Goal: Task Accomplishment & Management: Manage account settings

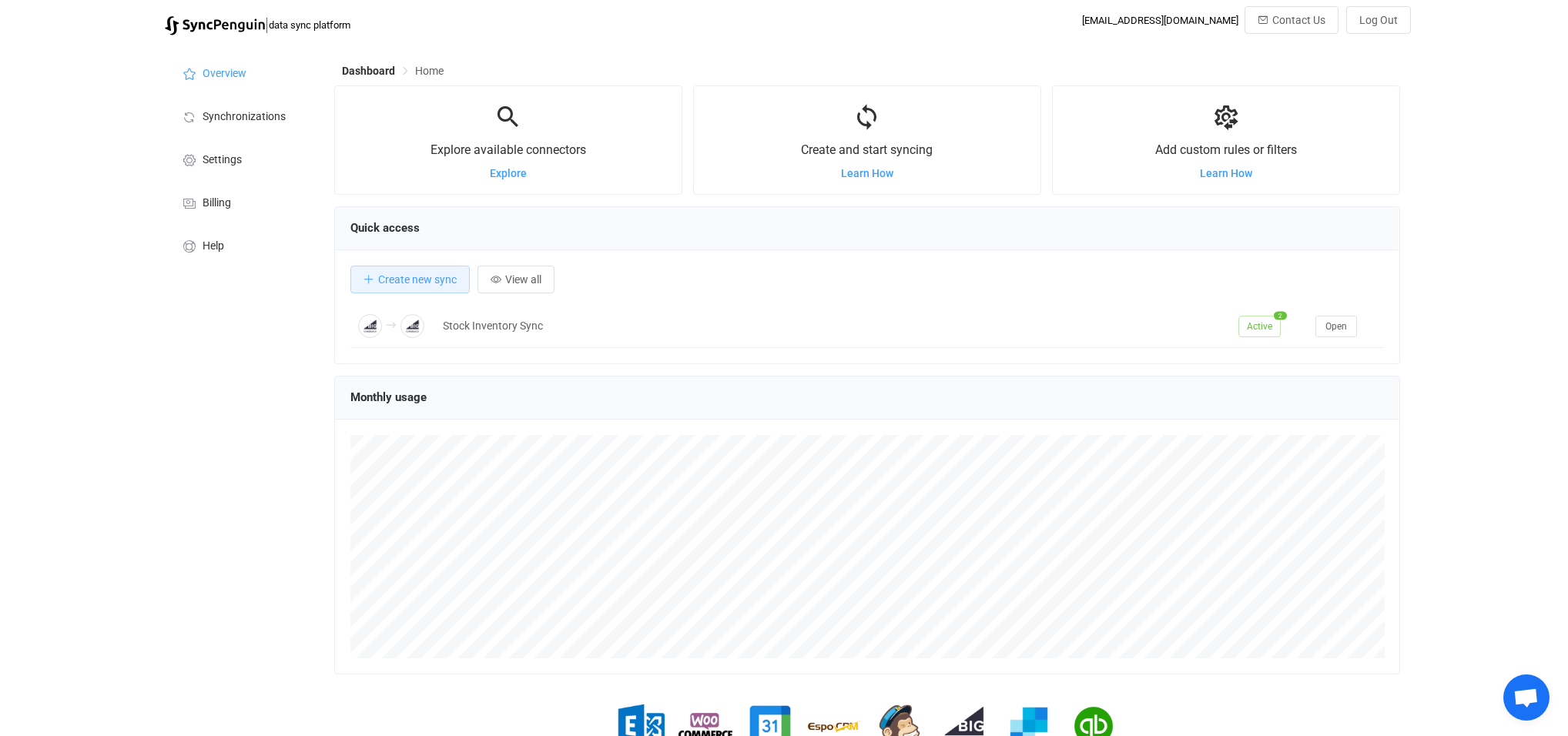
scroll to position [298, 1066]
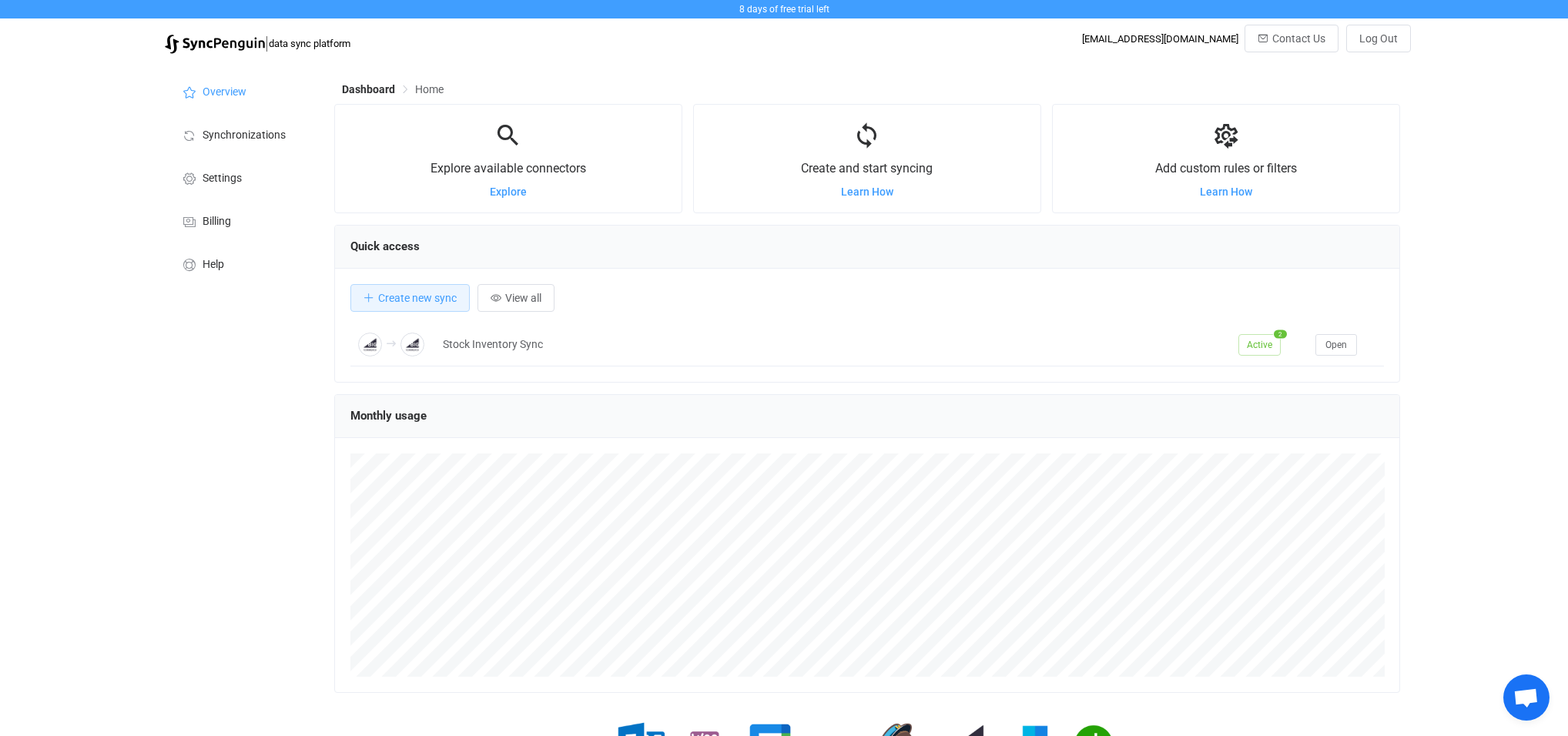
click at [958, 67] on div "Dashboard Home Explore available connectors Explore Create and start syncing Le…" at bounding box center [869, 444] width 1086 height 765
click at [217, 223] on span "Billing" at bounding box center [216, 221] width 29 height 12
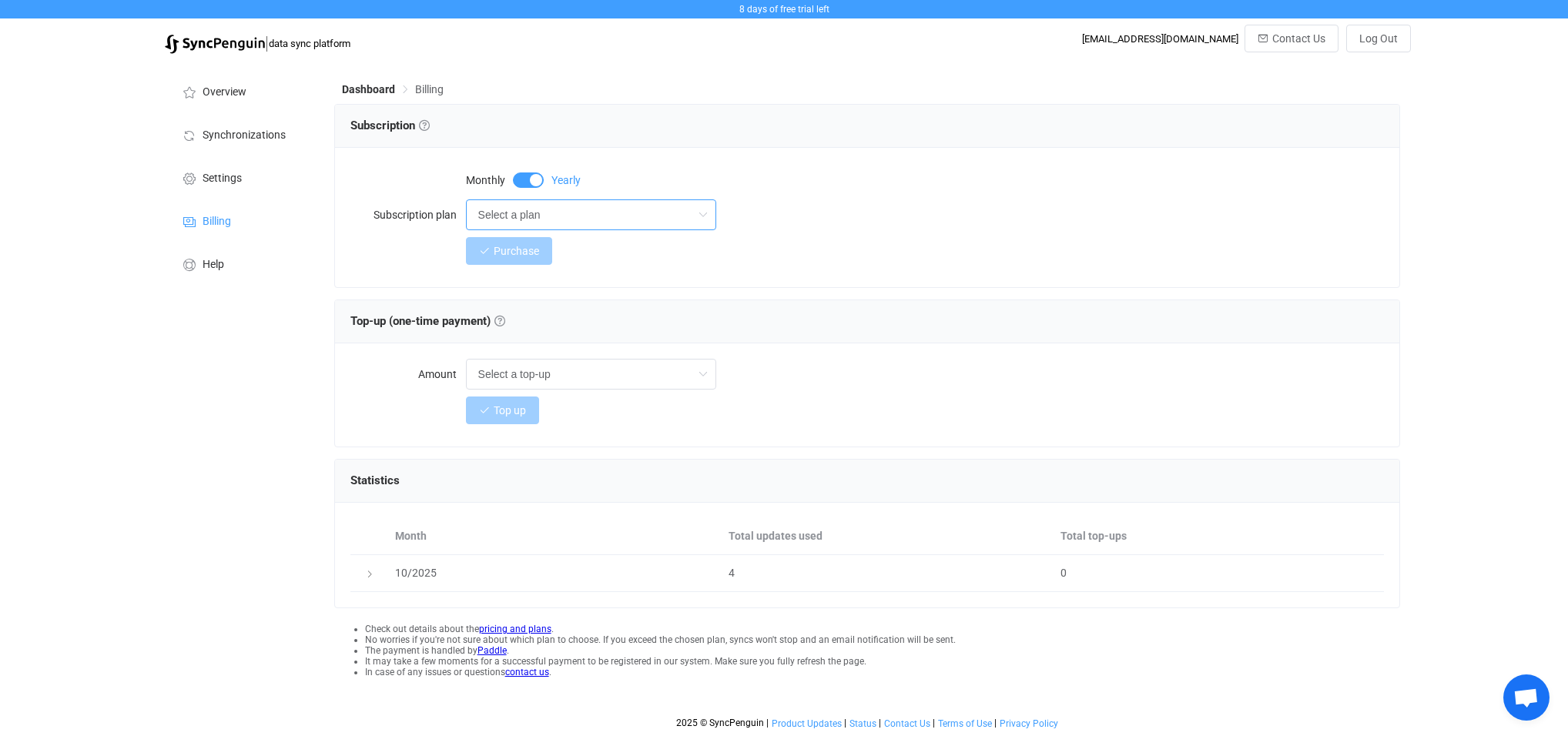
click at [636, 207] on input "Select a plan" at bounding box center [591, 215] width 251 height 31
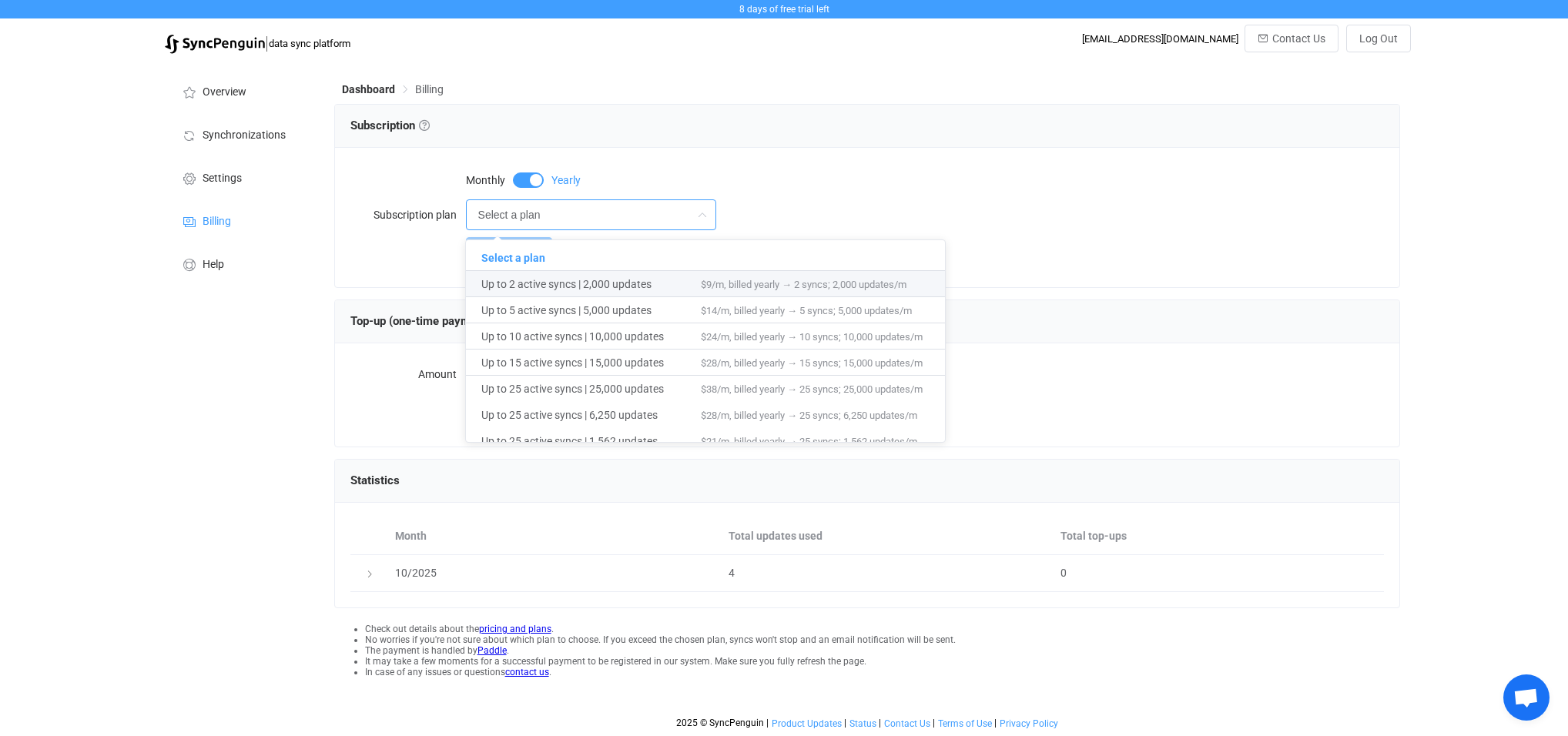
click at [1073, 225] on div "Select a plan" at bounding box center [926, 215] width 919 height 31
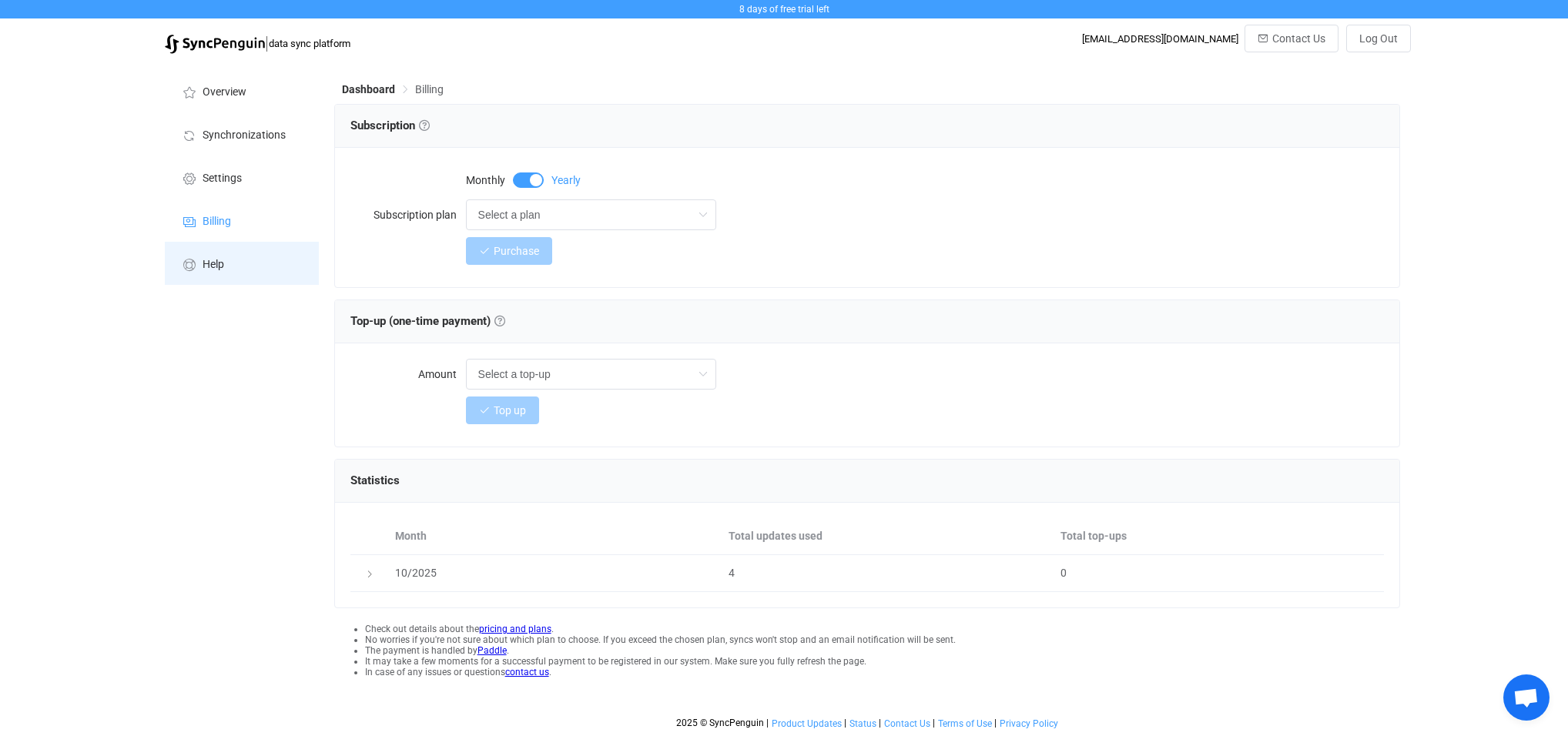
click at [227, 266] on li "Help" at bounding box center [242, 263] width 154 height 43
click at [590, 401] on div "Top up" at bounding box center [926, 410] width 919 height 31
click at [592, 379] on input "text" at bounding box center [591, 375] width 251 height 31
click at [312, 369] on div "Overview Synchronizations Settings Billing Help" at bounding box center [242, 399] width 170 height 676
type input "Select a top-up"
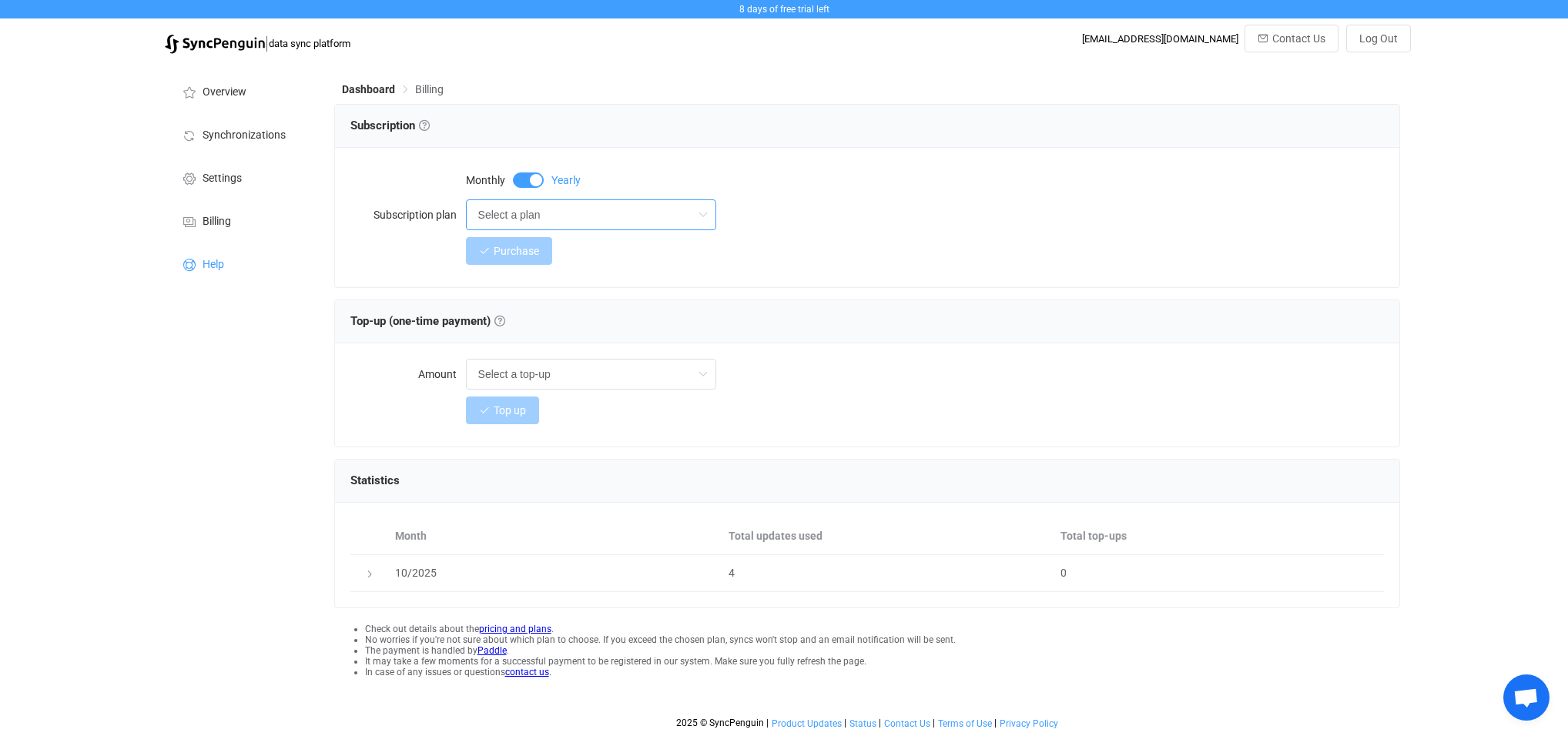
click at [513, 219] on input "Select a plan" at bounding box center [591, 215] width 251 height 31
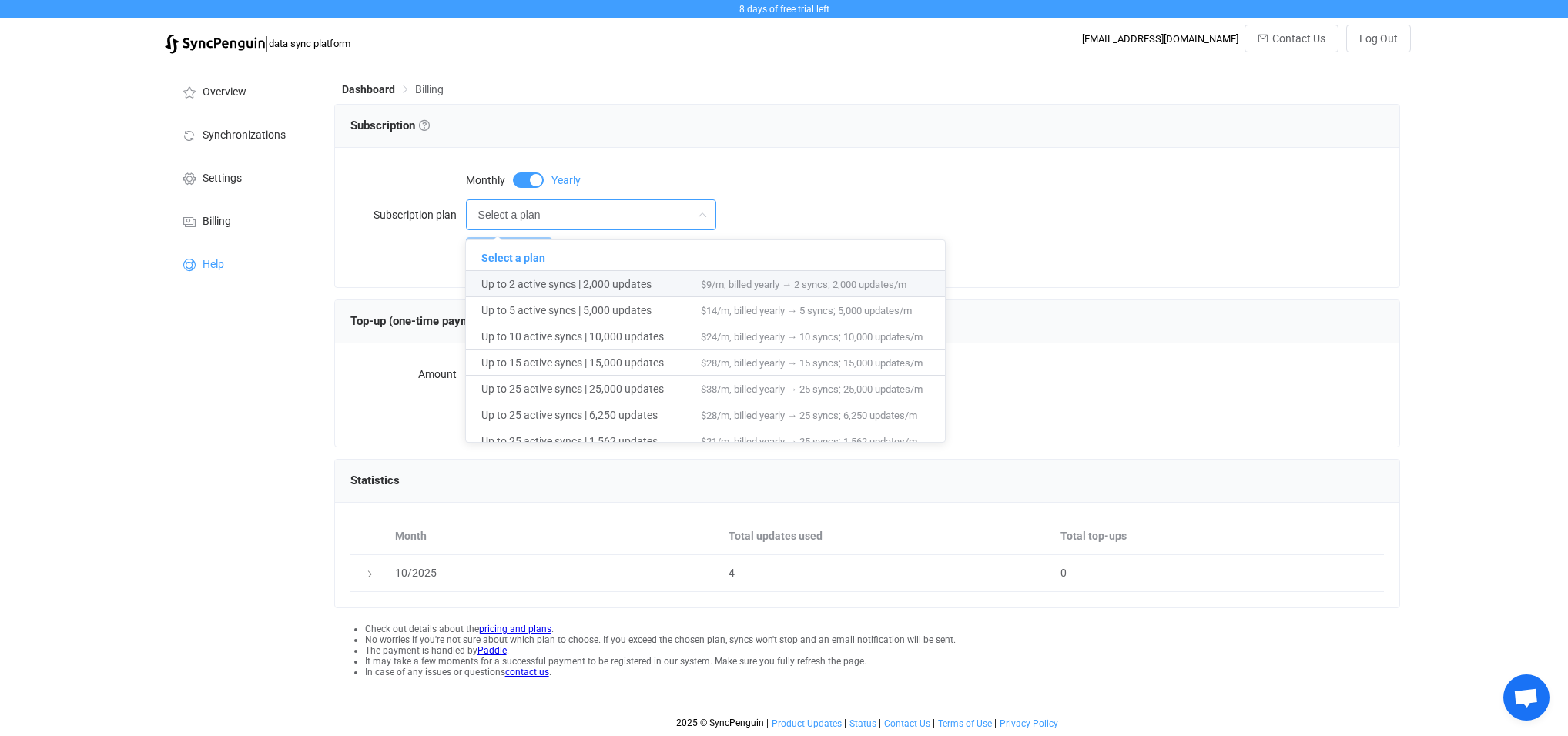
click at [359, 165] on div "Monthly Yearly" at bounding box center [867, 179] width 1034 height 31
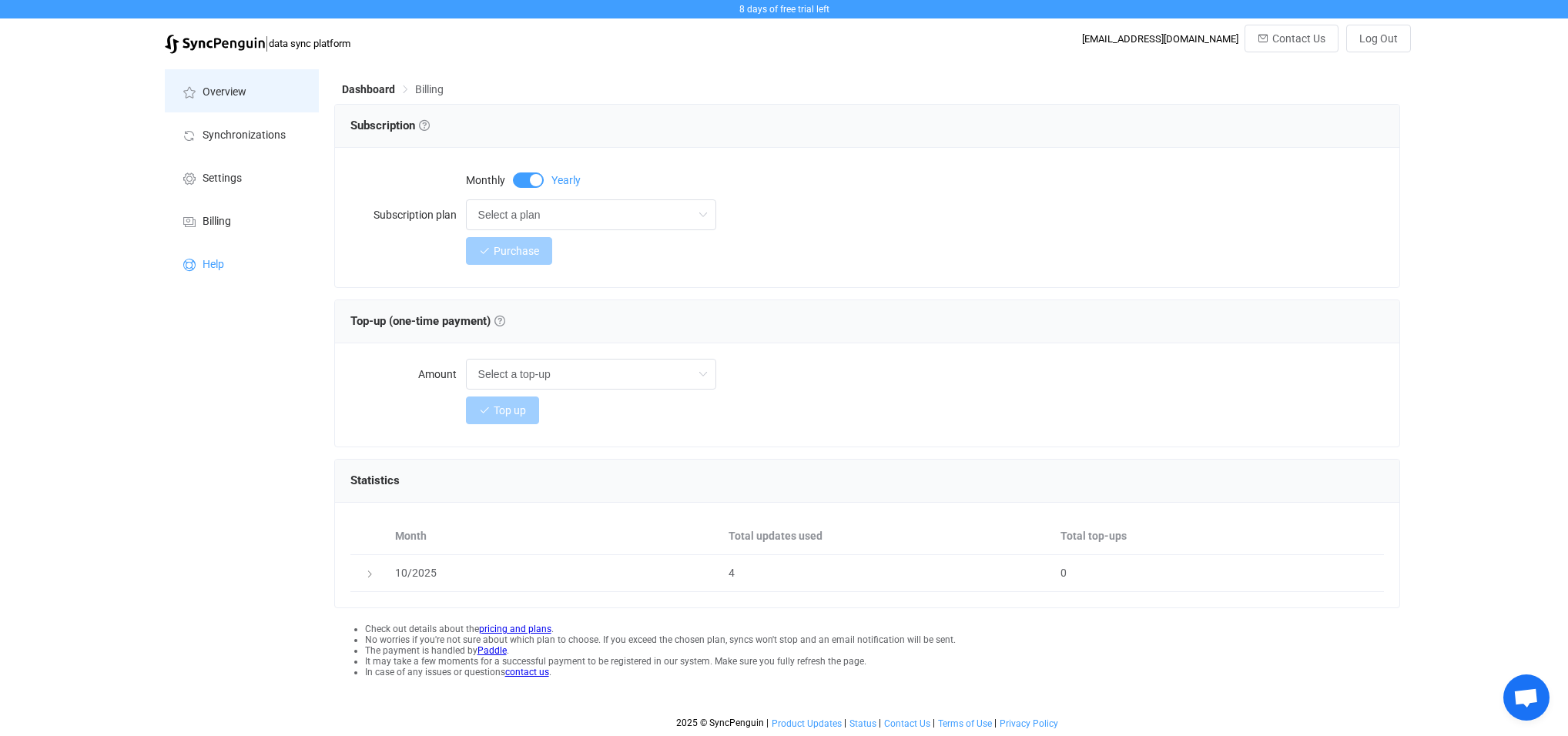
click at [221, 94] on span "Overview" at bounding box center [224, 92] width 44 height 12
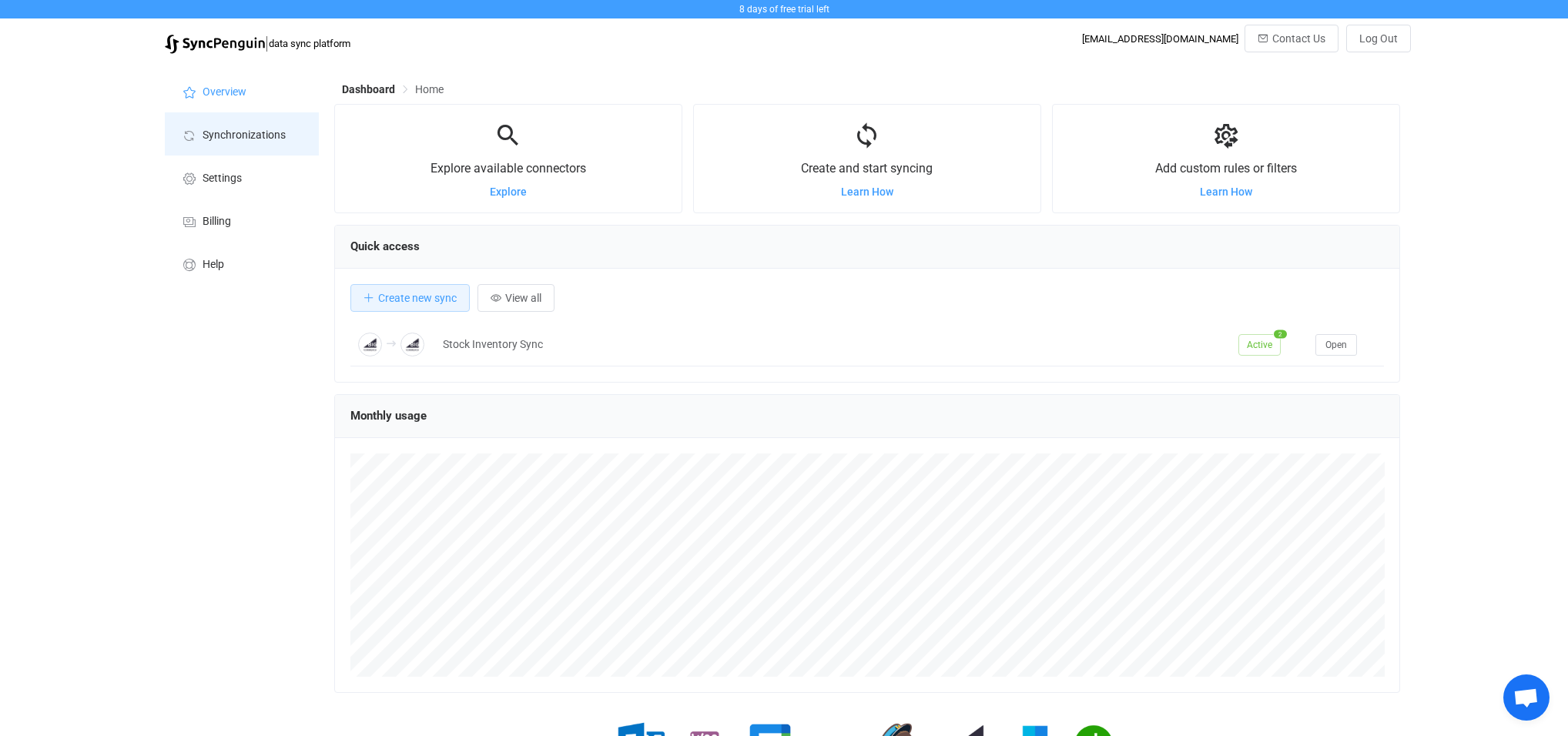
scroll to position [298, 1066]
click at [229, 144] on li "Synchronizations" at bounding box center [242, 134] width 154 height 43
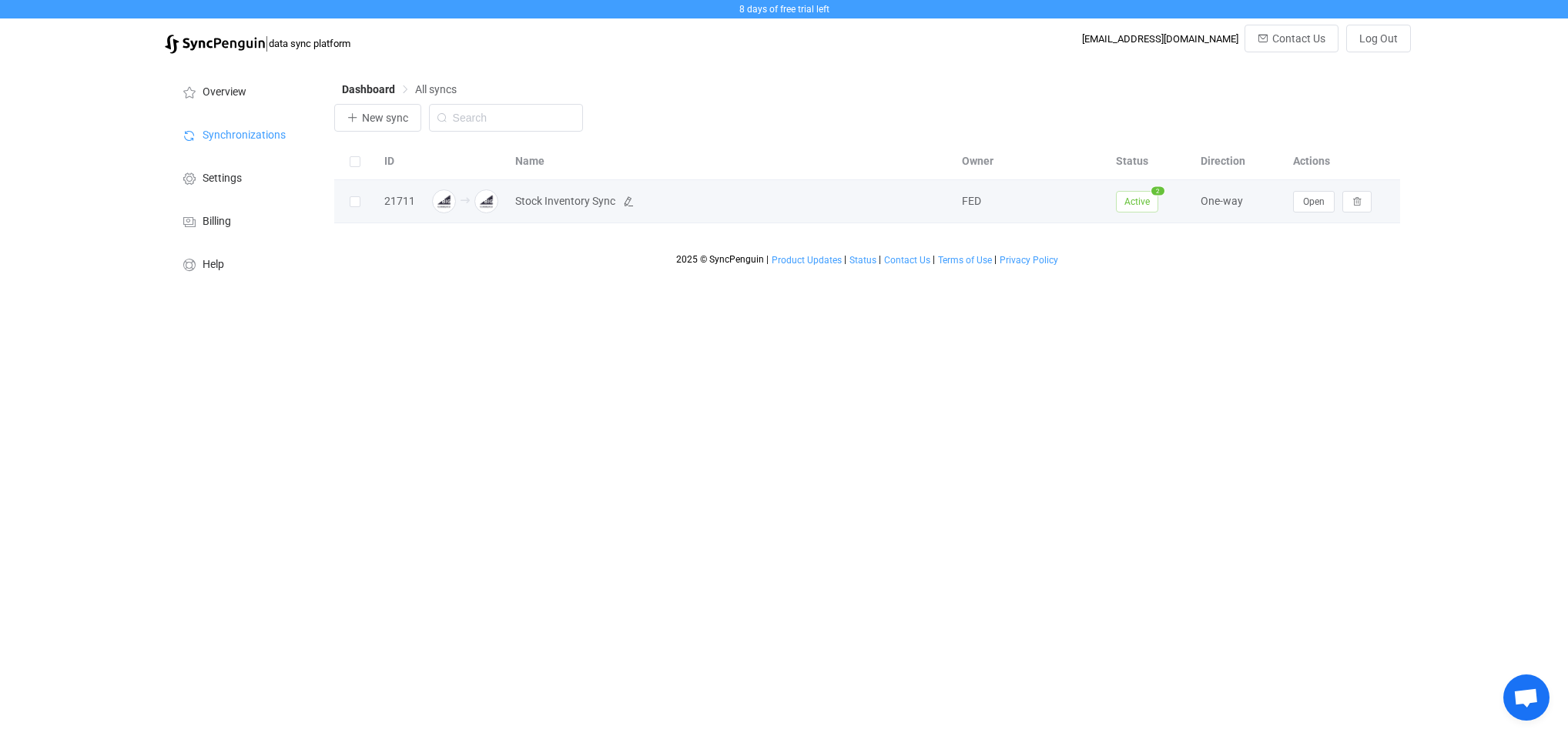
click at [596, 203] on span "Stock Inventory Sync" at bounding box center [565, 202] width 100 height 18
click at [393, 202] on div "21711" at bounding box center [399, 202] width 47 height 18
click at [541, 201] on span "Stock Inventory Sync" at bounding box center [565, 202] width 100 height 18
click at [1319, 205] on span "Open" at bounding box center [1314, 202] width 21 height 11
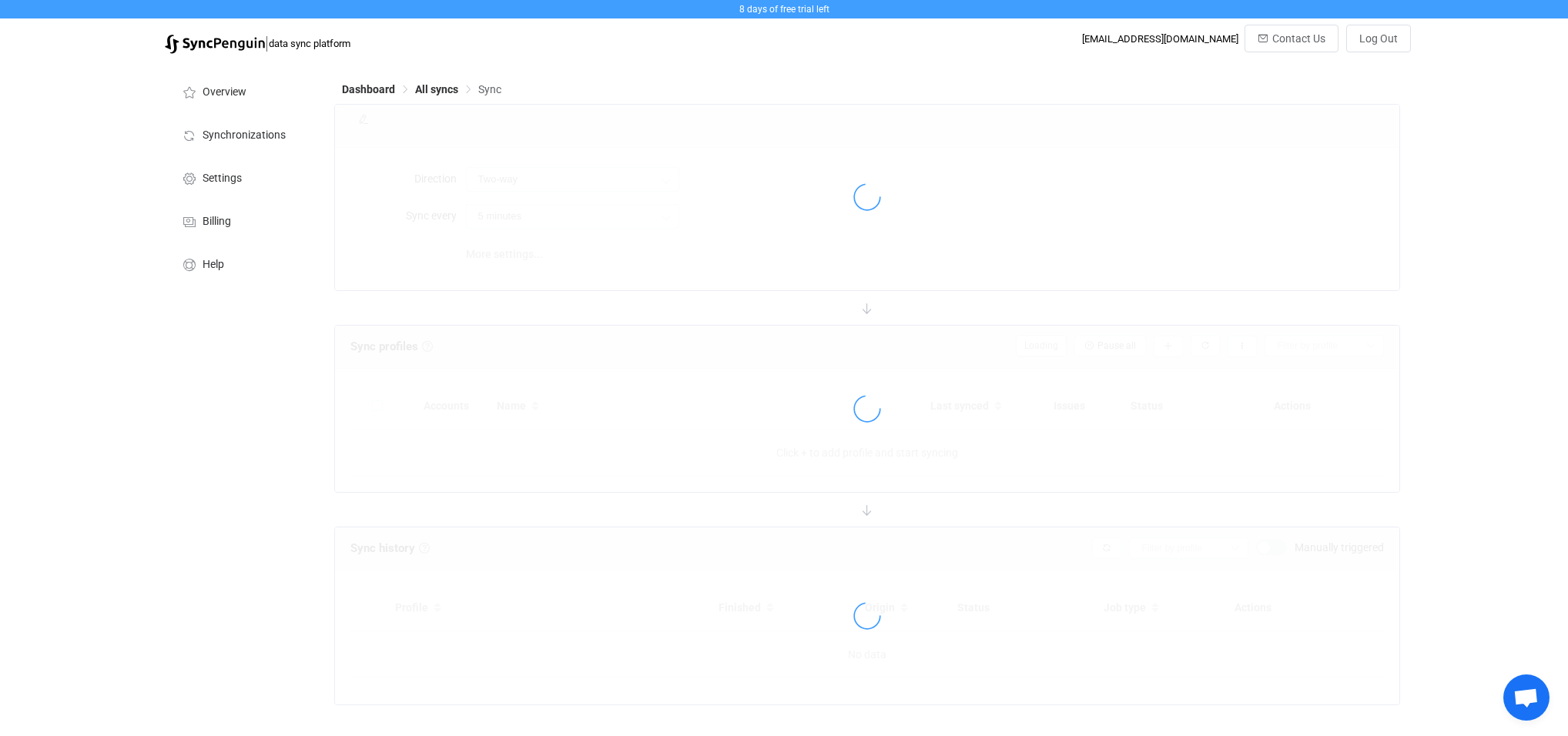
type input "A → B"
type input "10 minutes"
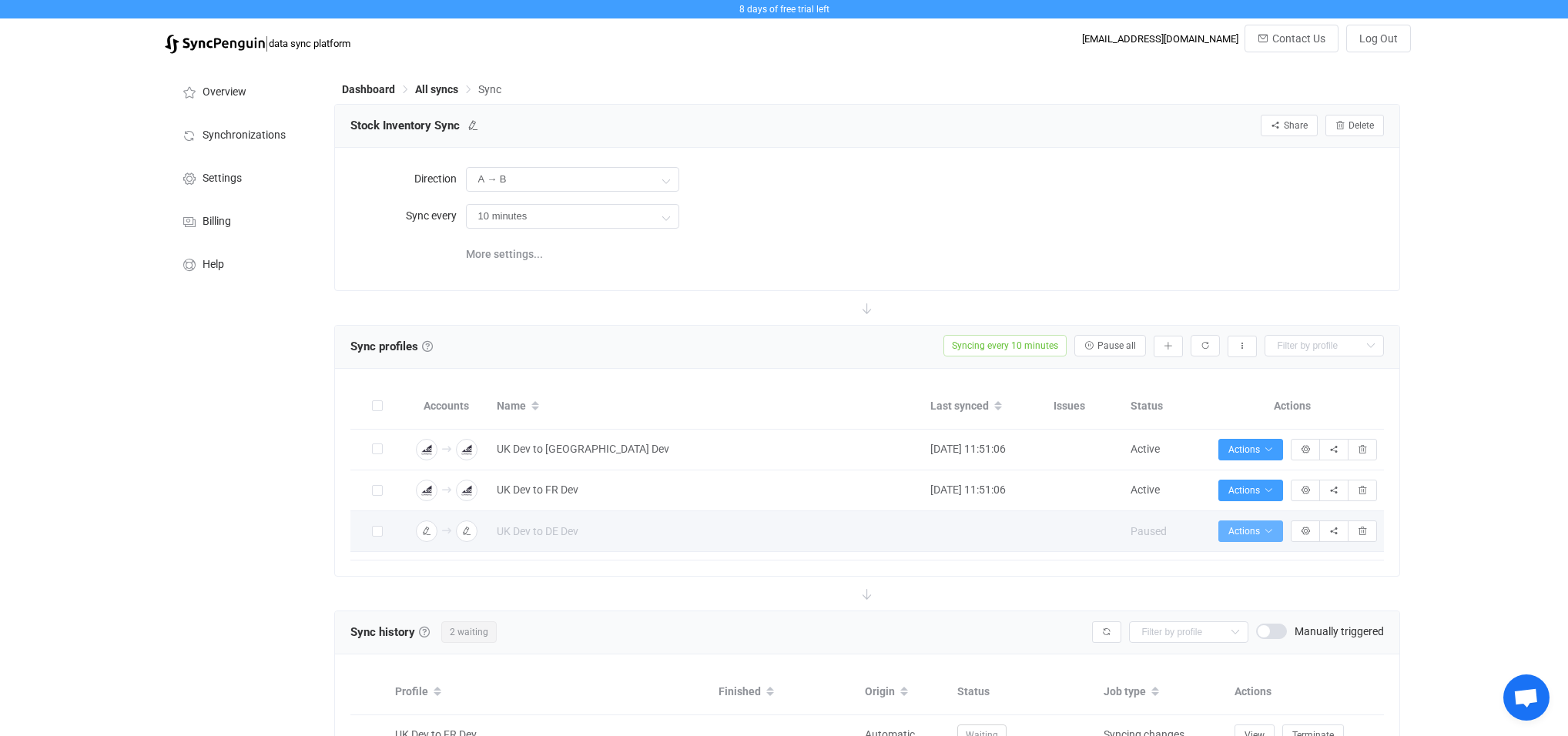
click at [1261, 533] on span "Actions" at bounding box center [1250, 531] width 45 height 11
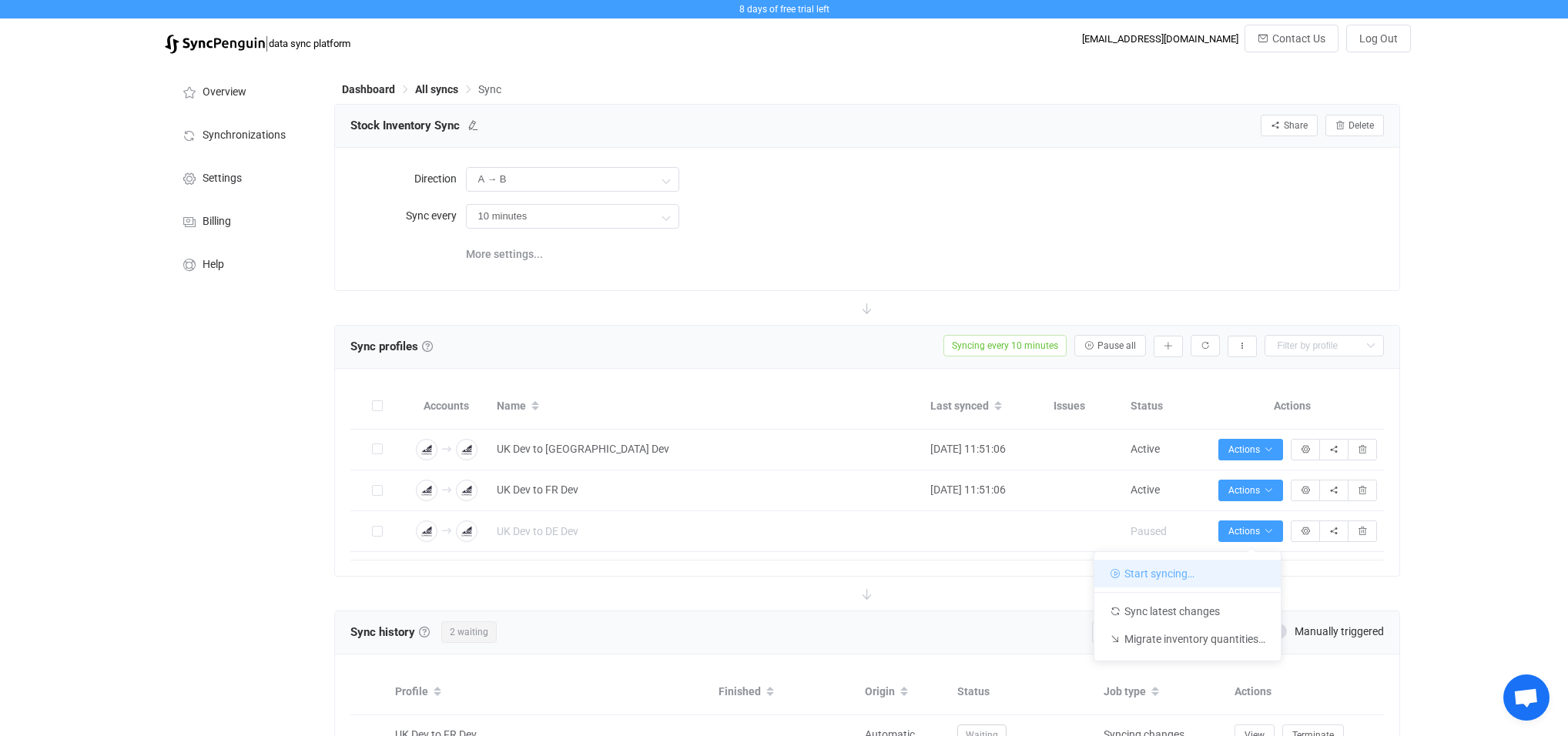
click at [1131, 569] on li "Start syncing…" at bounding box center [1188, 574] width 186 height 28
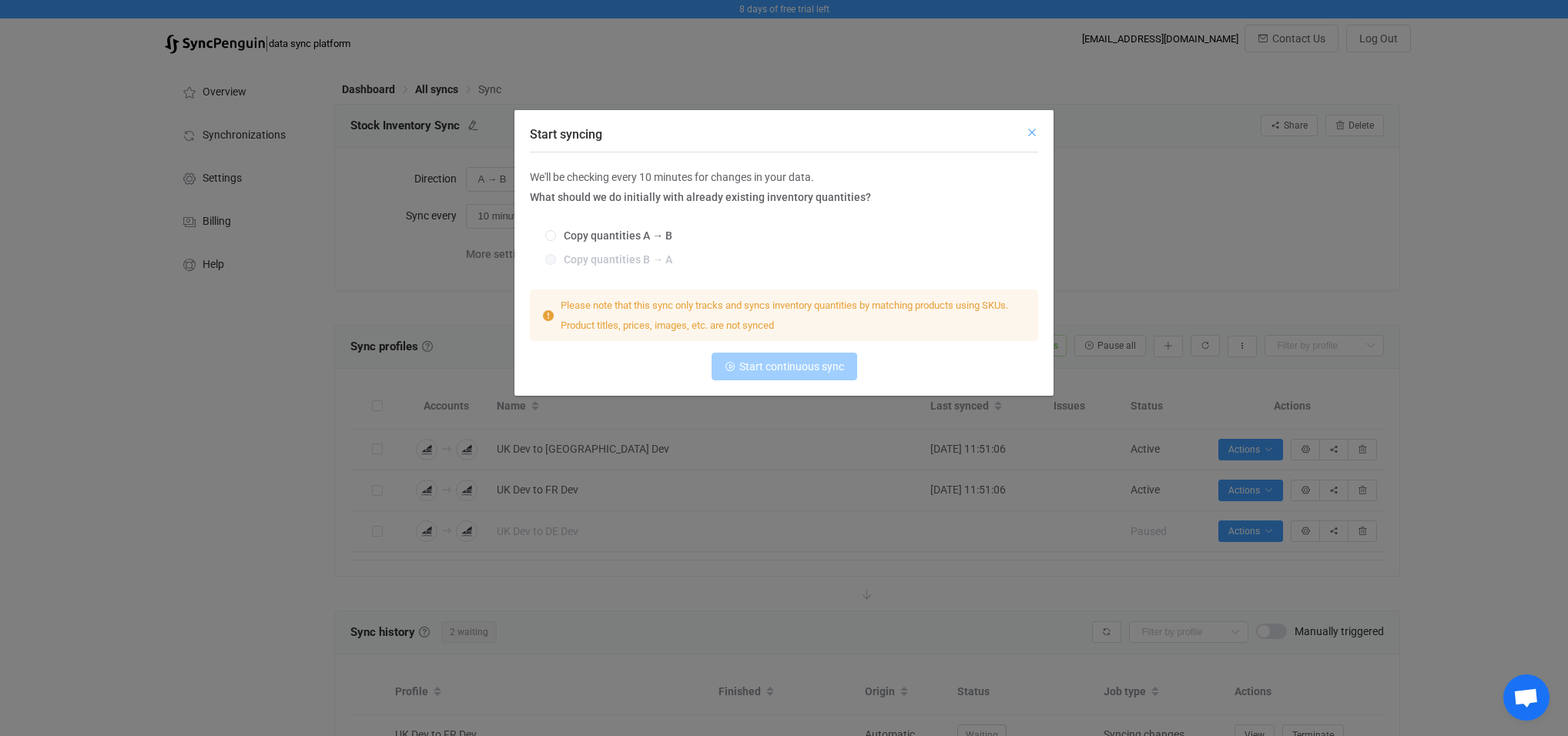
click at [1033, 134] on icon "Close" at bounding box center [1032, 132] width 12 height 12
